Goal: Task Accomplishment & Management: Manage account settings

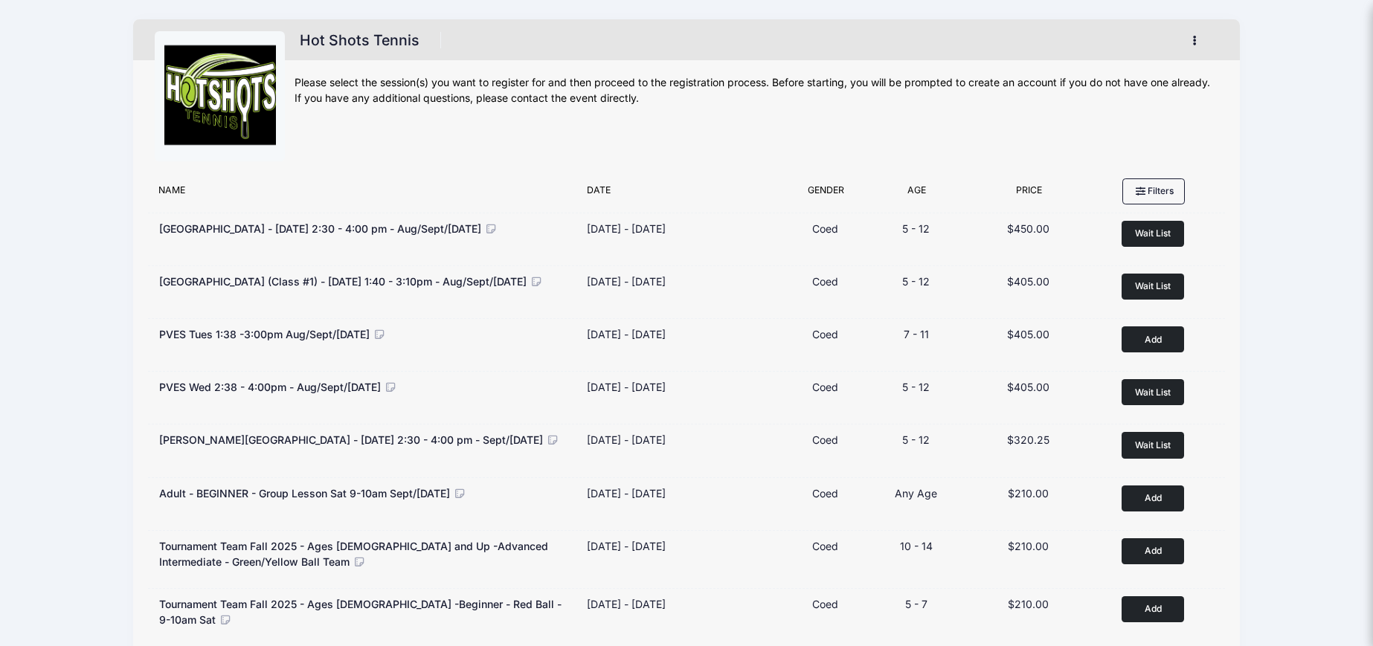
click at [1194, 41] on icon "button" at bounding box center [1199, 41] width 12 height 0
click at [1104, 73] on link "My Account" at bounding box center [1126, 77] width 172 height 28
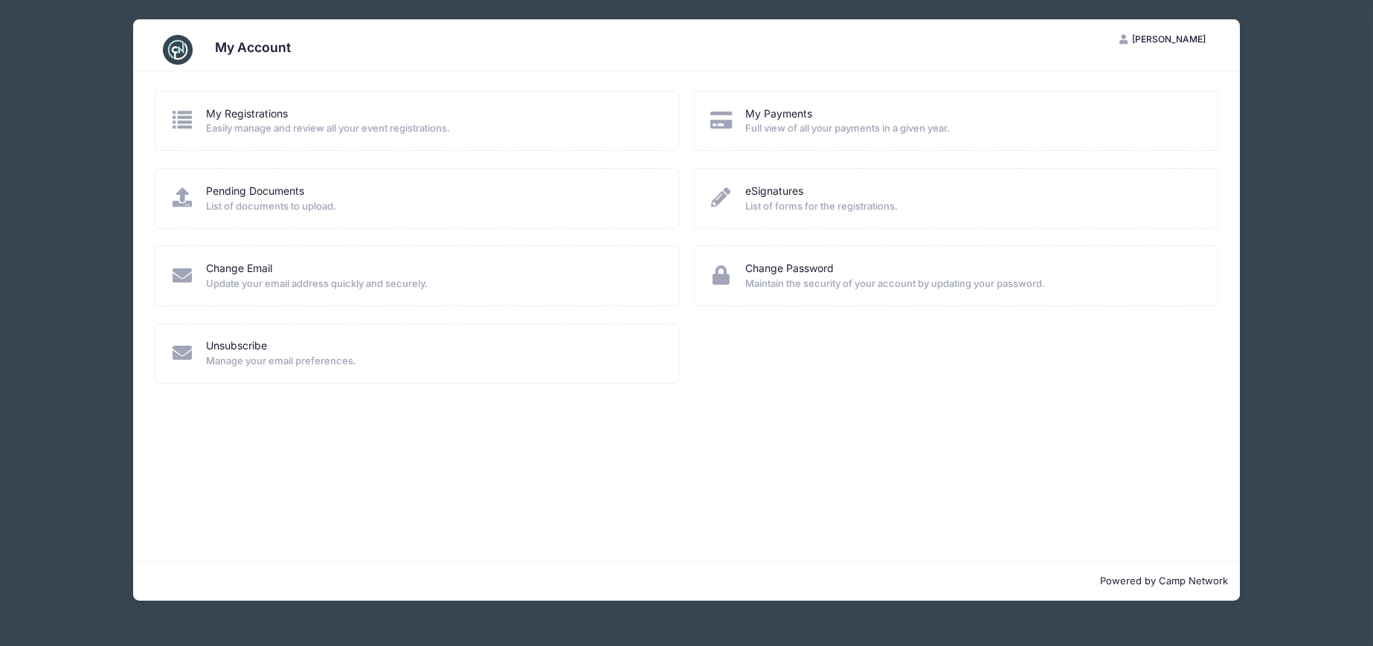
click at [407, 113] on div "My Registrations" at bounding box center [432, 114] width 453 height 16
drag, startPoint x: 255, startPoint y: 118, endPoint x: 242, endPoint y: 116, distance: 12.7
click at [254, 118] on link "My Registrations" at bounding box center [247, 114] width 82 height 16
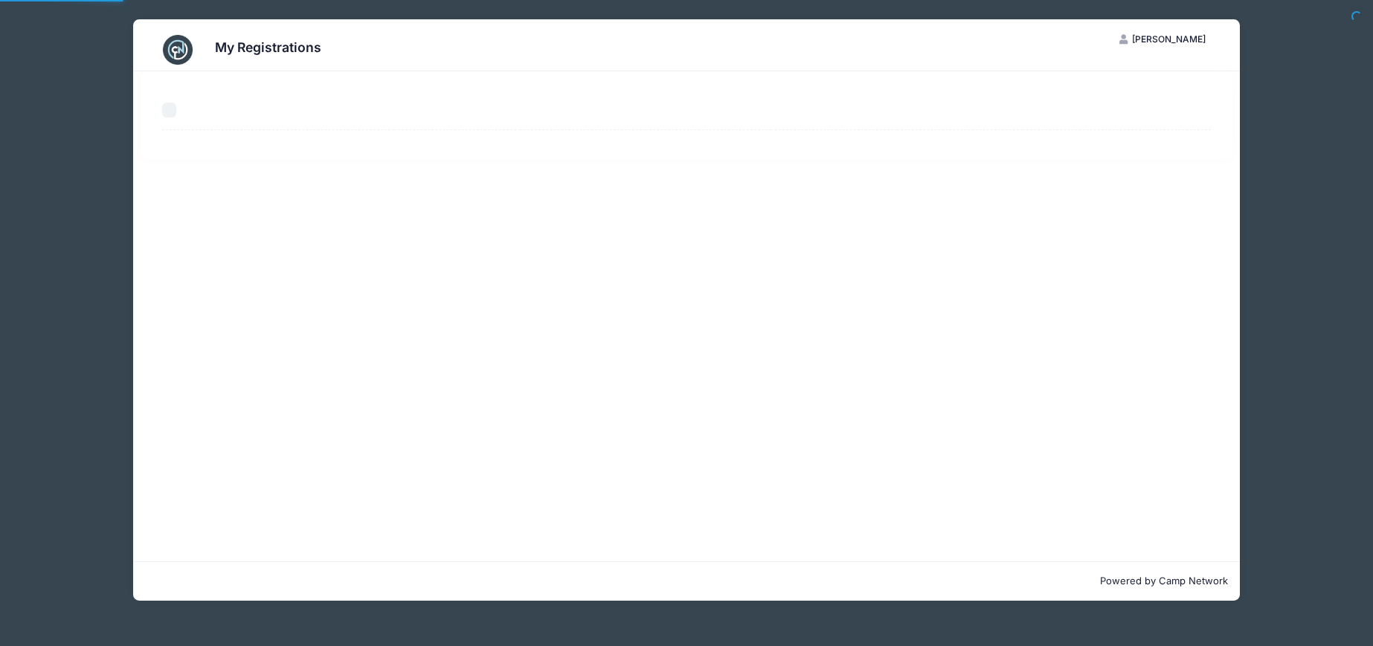
select select "50"
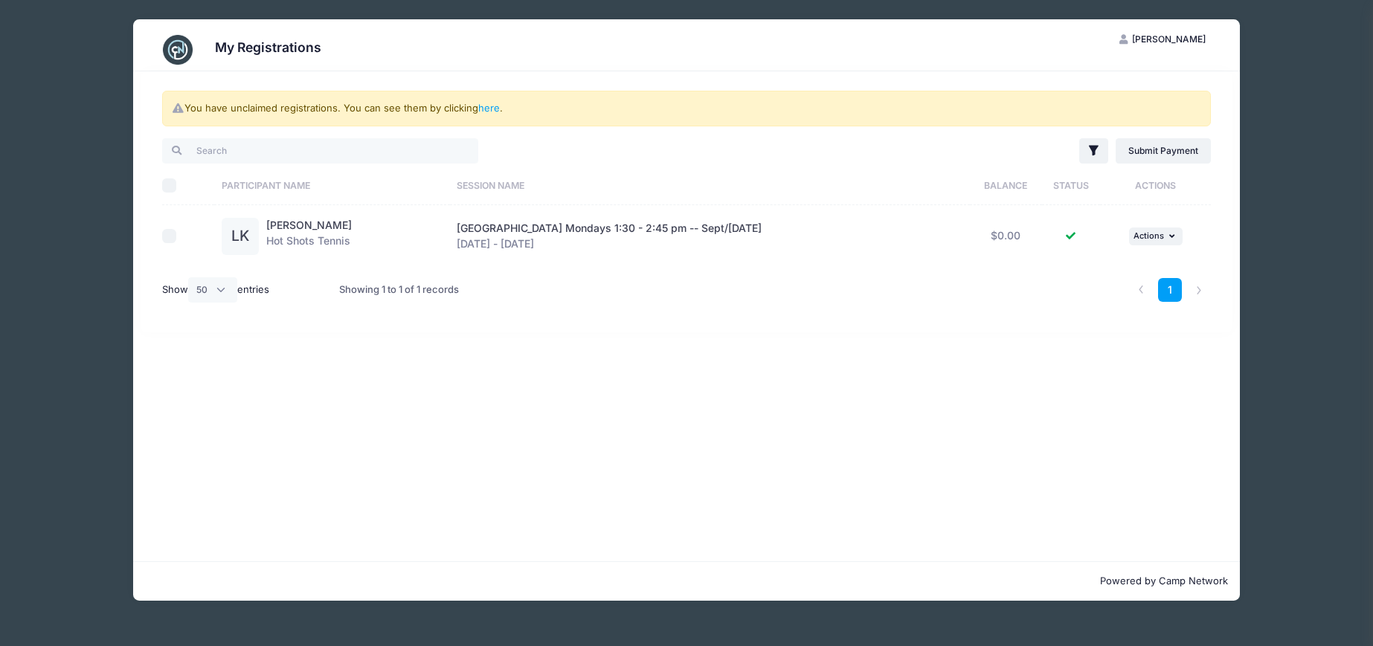
click at [603, 230] on span "[GEOGRAPHIC_DATA] Mondays 1:30 - 2:45 pm -- Sept/[DATE]" at bounding box center [609, 228] width 305 height 13
click at [489, 106] on link "here" at bounding box center [489, 108] width 22 height 12
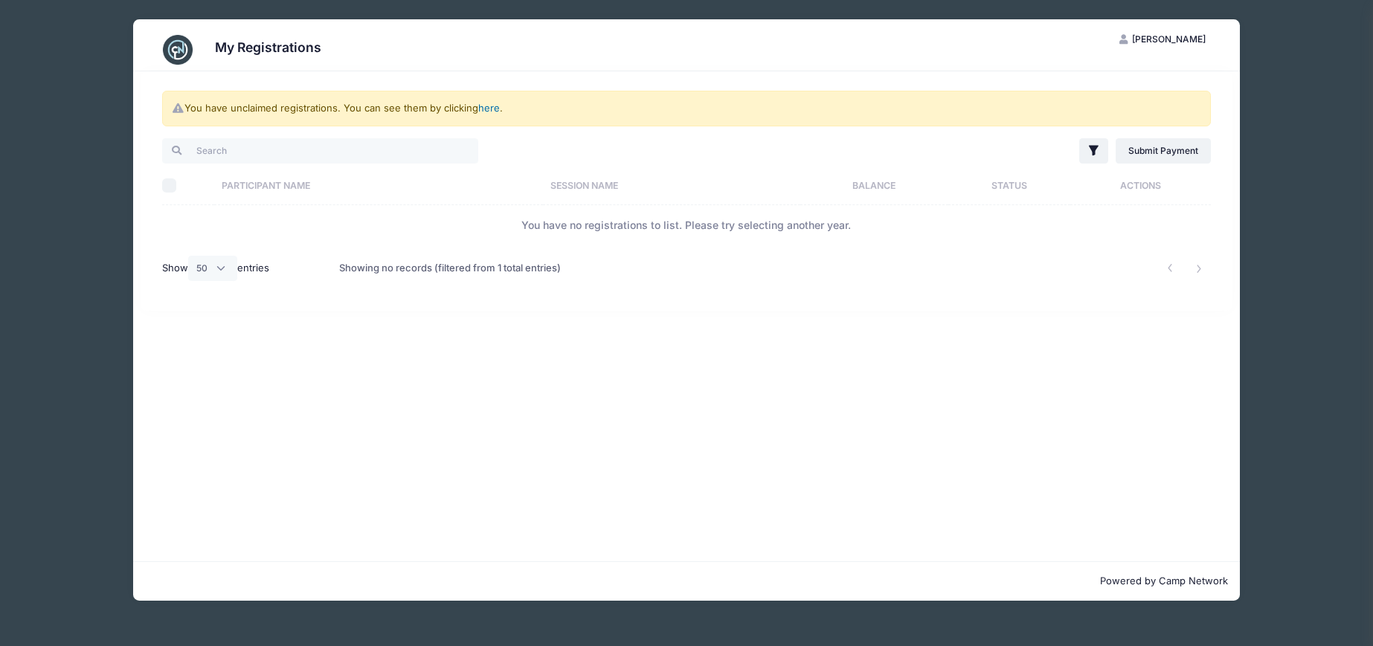
click at [489, 106] on link "here" at bounding box center [489, 108] width 22 height 12
click at [1177, 38] on span "Kristin Kearney" at bounding box center [1169, 38] width 74 height 11
click at [1102, 74] on link "My Account" at bounding box center [1126, 76] width 172 height 28
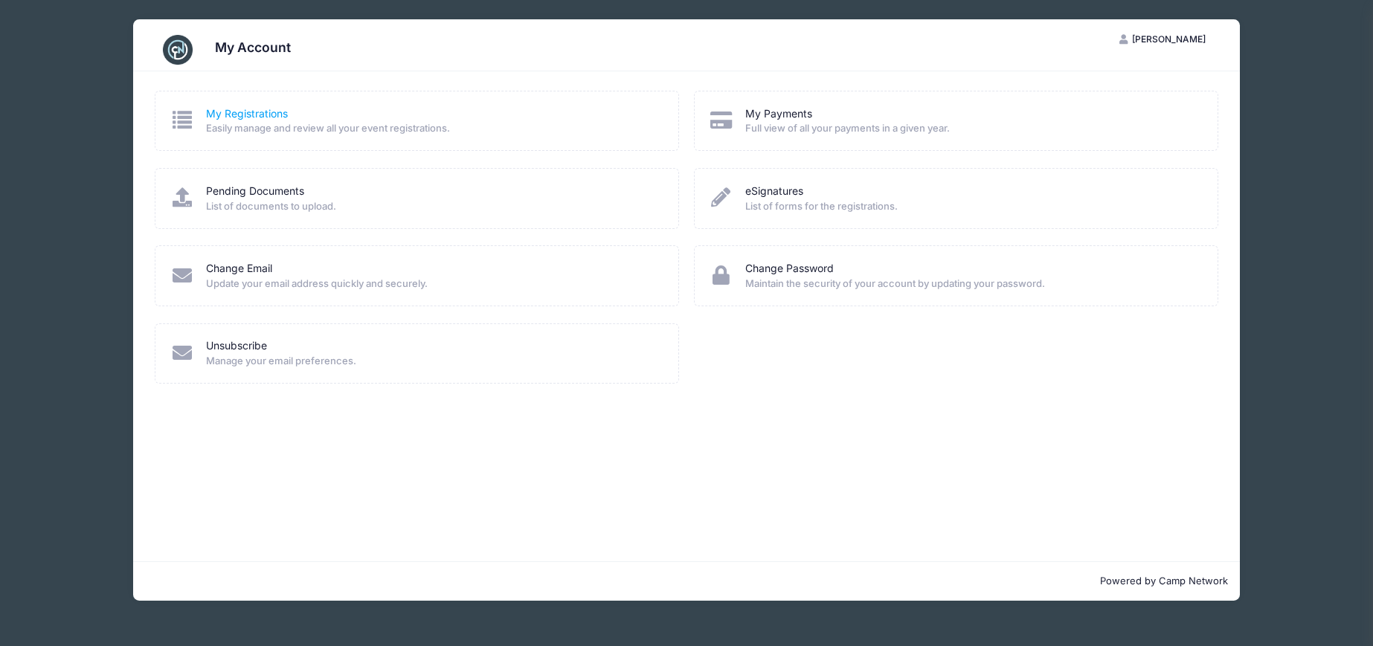
click at [228, 111] on link "My Registrations" at bounding box center [247, 114] width 82 height 16
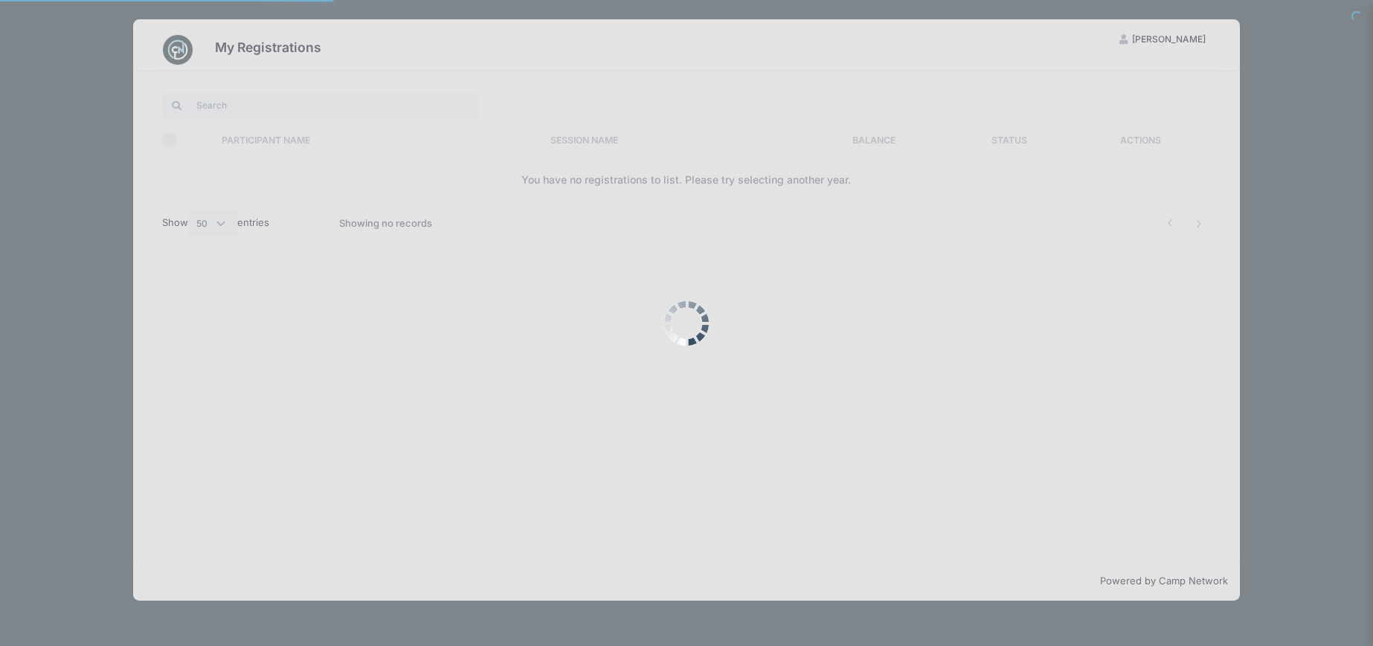
select select "50"
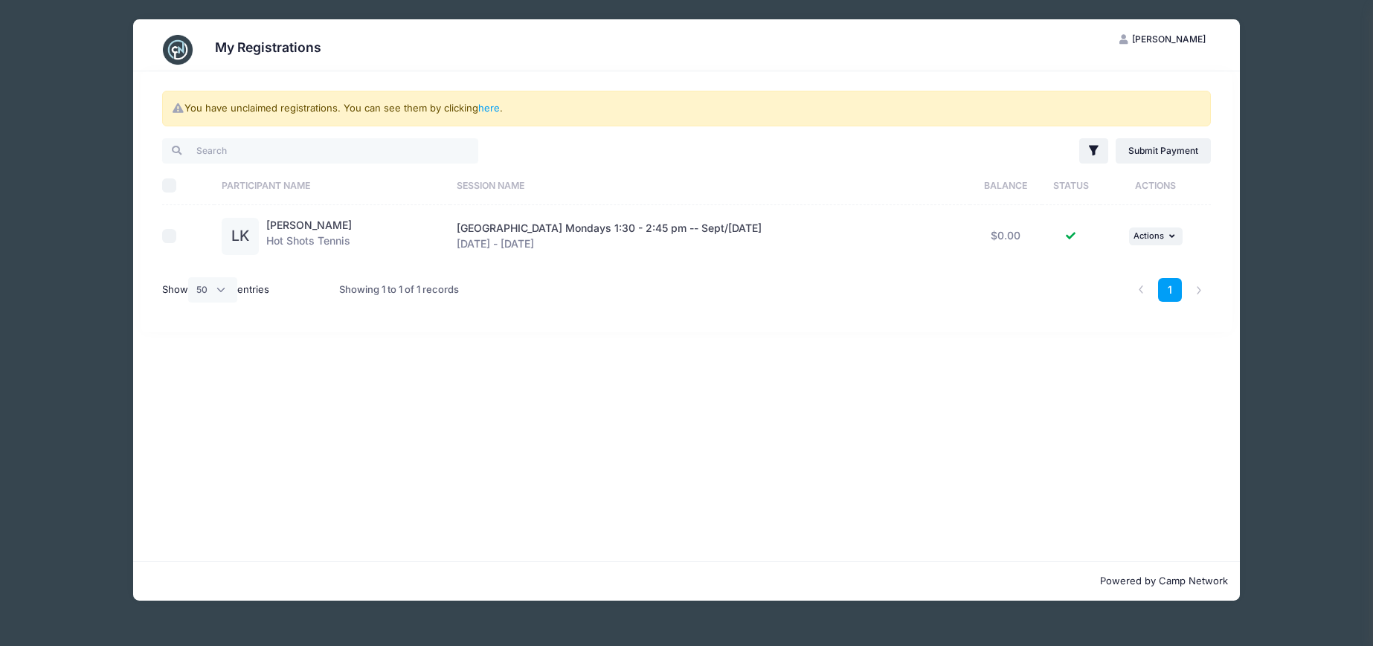
drag, startPoint x: 1267, startPoint y: 228, endPoint x: 1269, endPoint y: 207, distance: 21.7
click at [1269, 225] on div "My Registrations KK [PERSON_NAME] My Account Logout You have unclaimed registra…" at bounding box center [686, 310] width 1328 height 620
click at [1250, 101] on div "My Registrations KK [PERSON_NAME] My Account Logout You have unclaimed registra…" at bounding box center [686, 310] width 1328 height 620
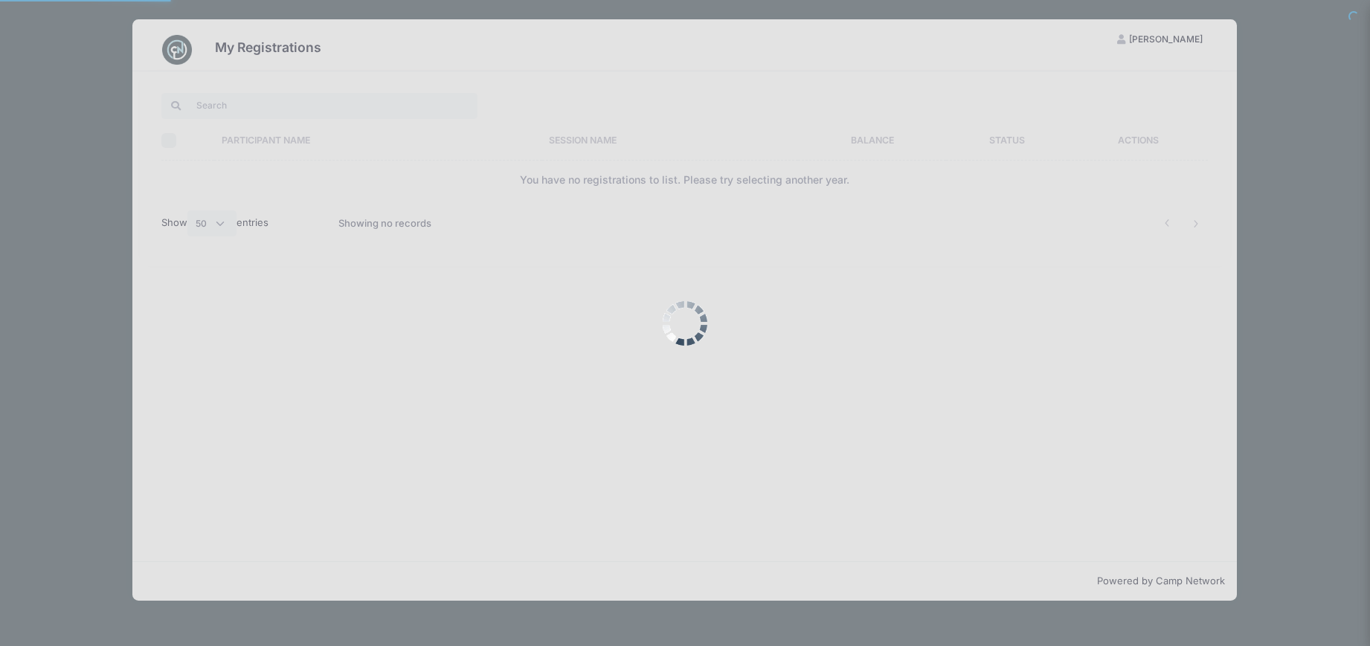
select select "50"
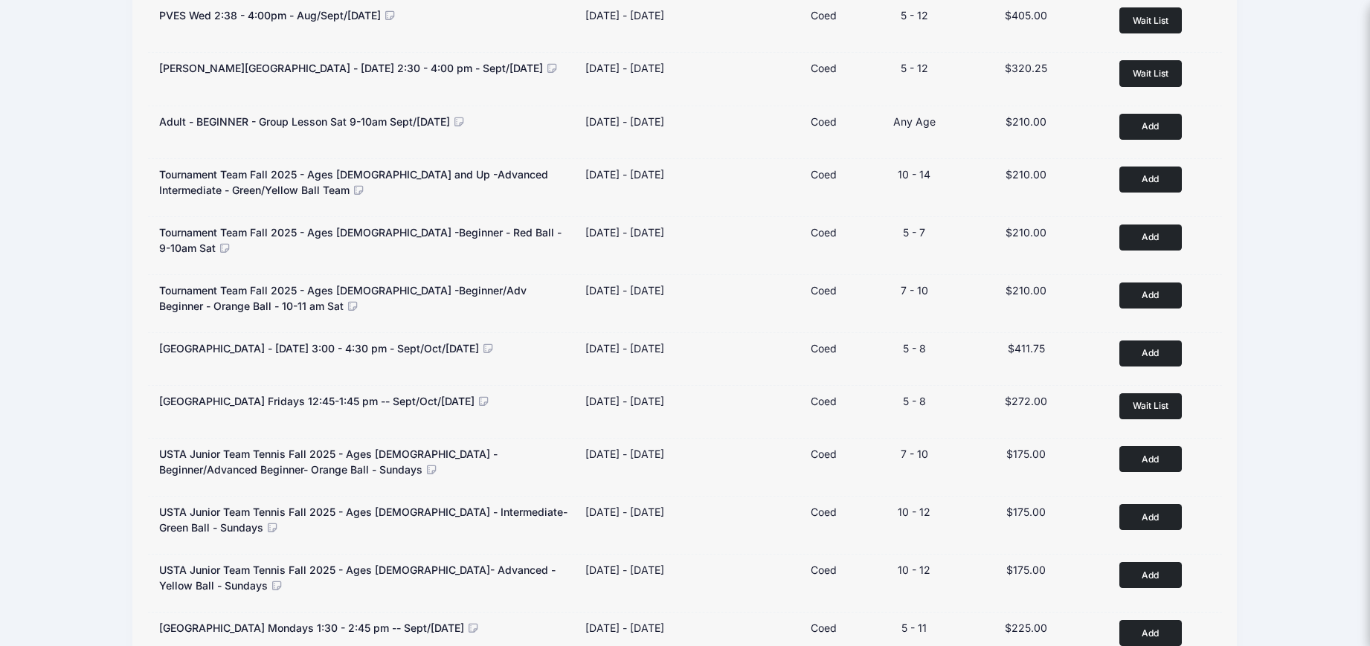
scroll to position [737, 0]
